Goal: Book appointment/travel/reservation

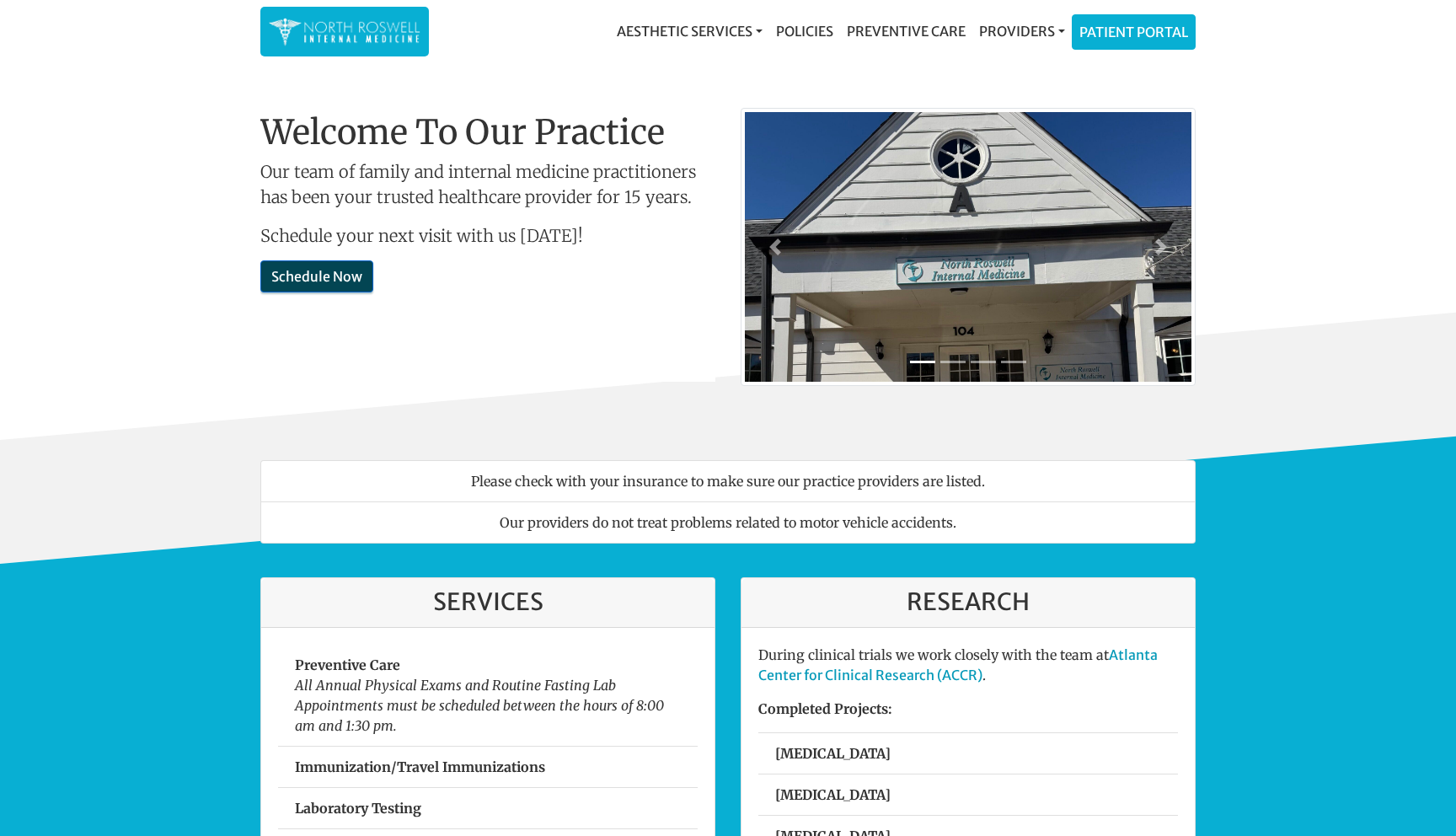
click at [341, 277] on link "Schedule Now" at bounding box center [317, 276] width 113 height 32
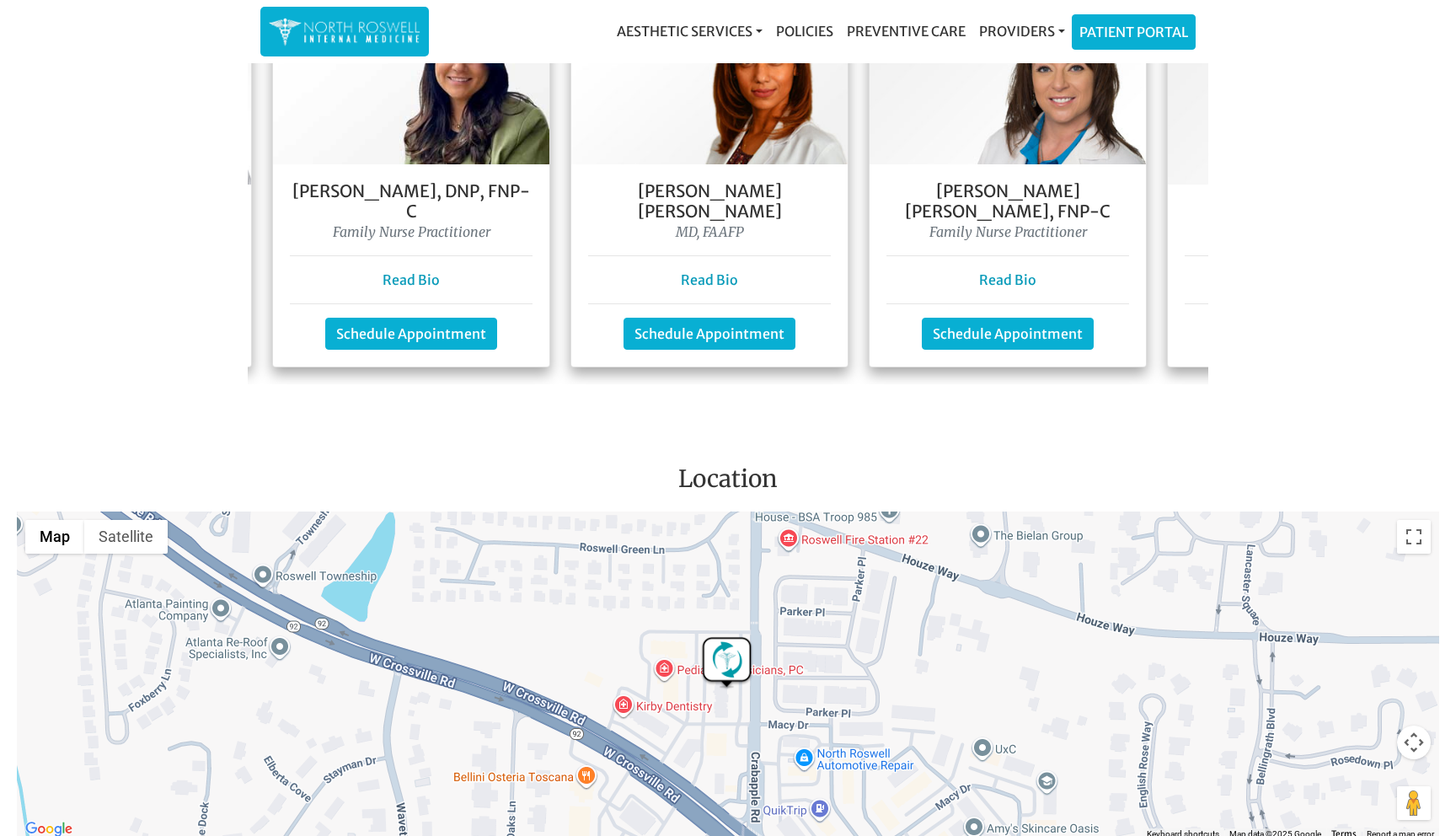
scroll to position [0, 339]
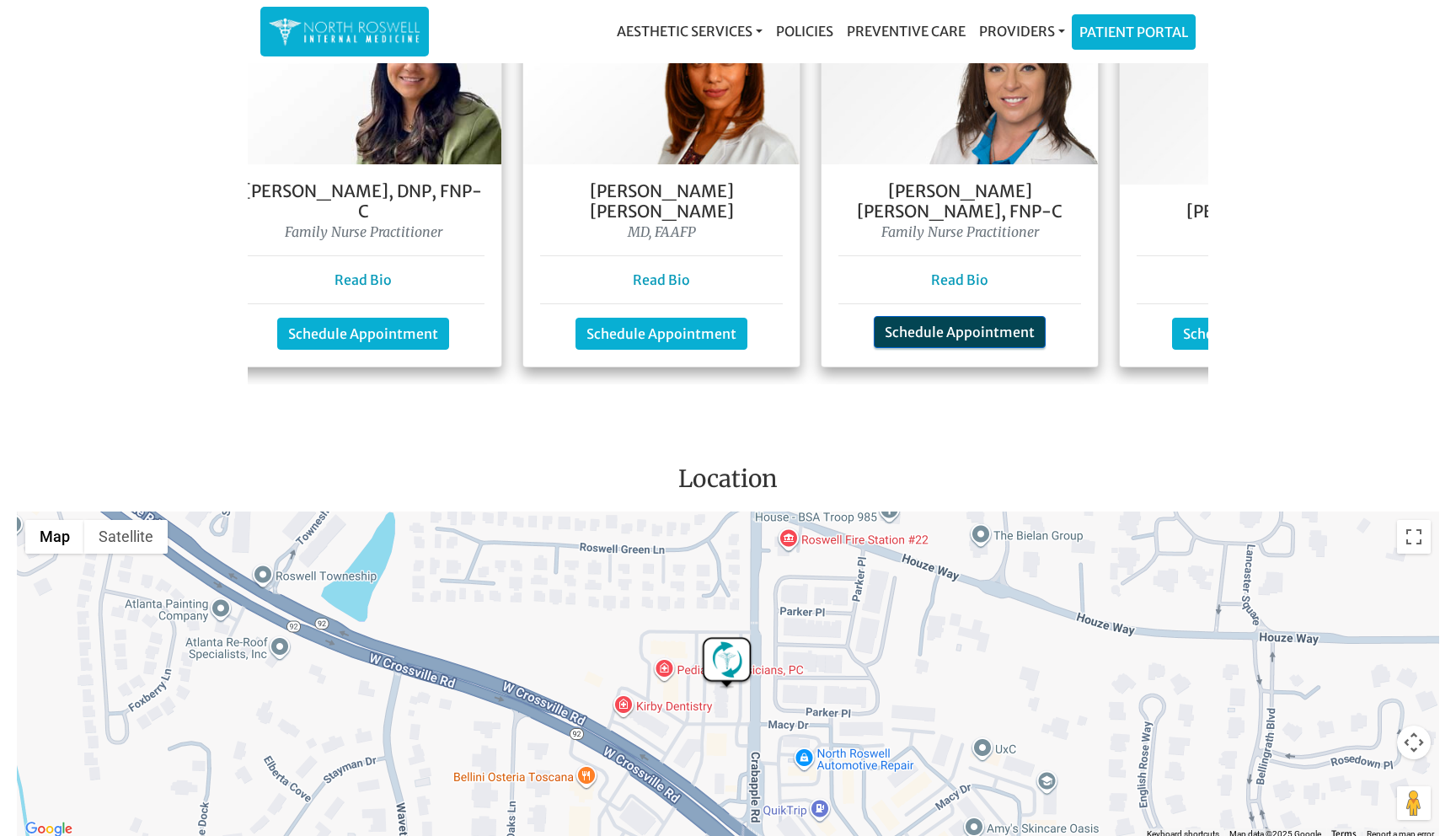
click at [984, 316] on link "Schedule Appointment" at bounding box center [960, 332] width 172 height 32
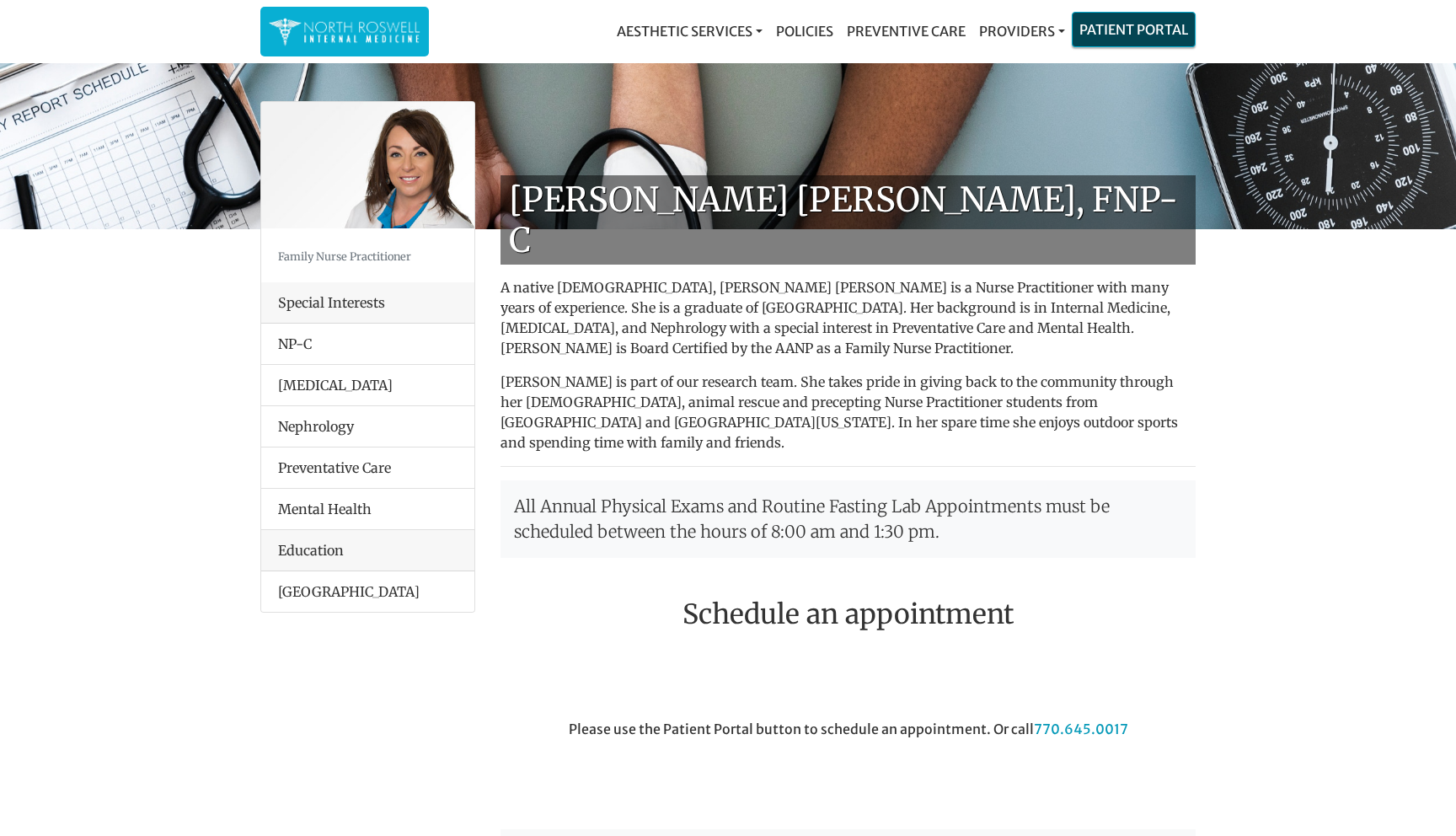
click at [1140, 30] on link "Patient Portal" at bounding box center [1133, 29] width 122 height 34
